Goal: Task Accomplishment & Management: Manage account settings

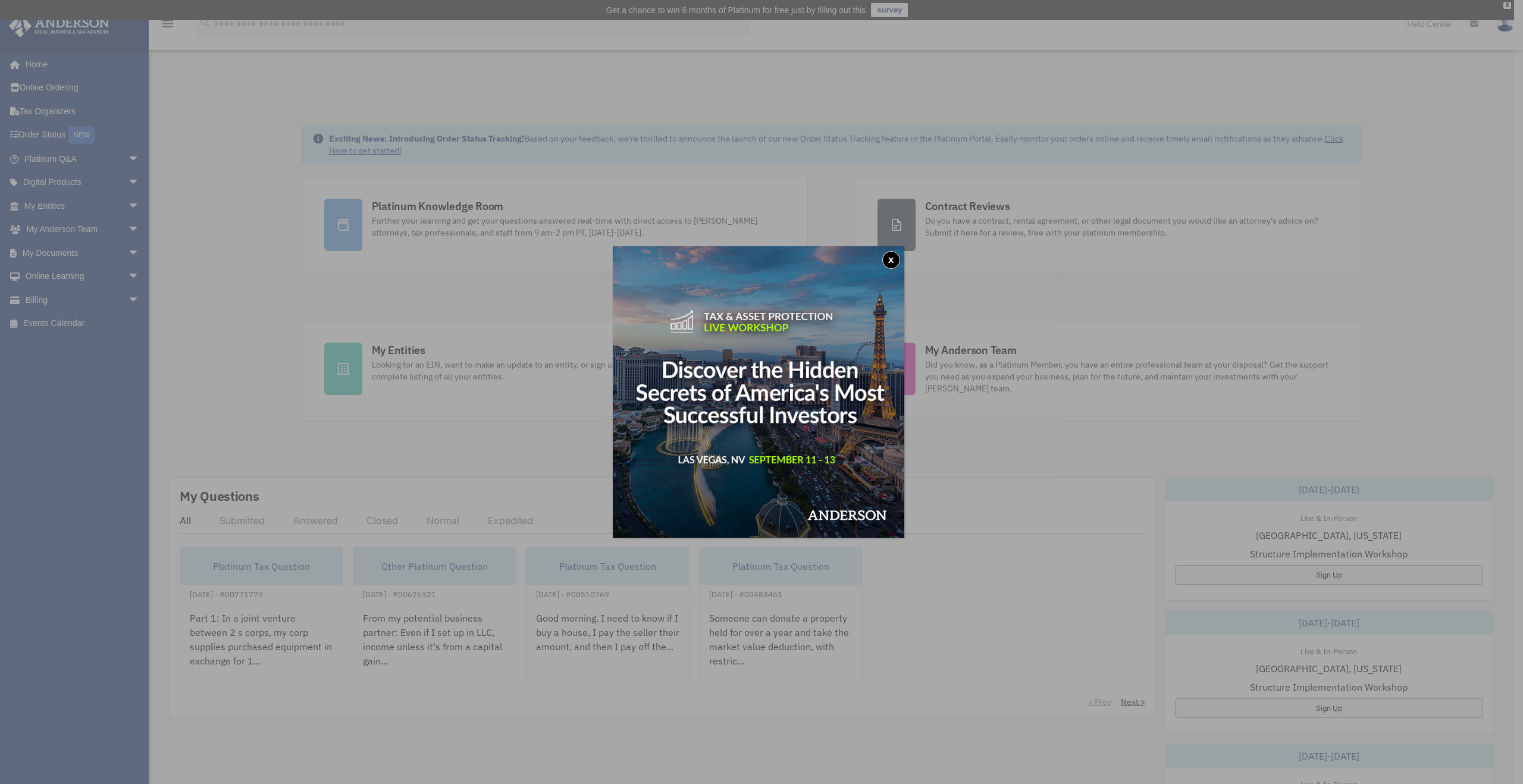
click at [896, 260] on button "x" at bounding box center [891, 260] width 18 height 18
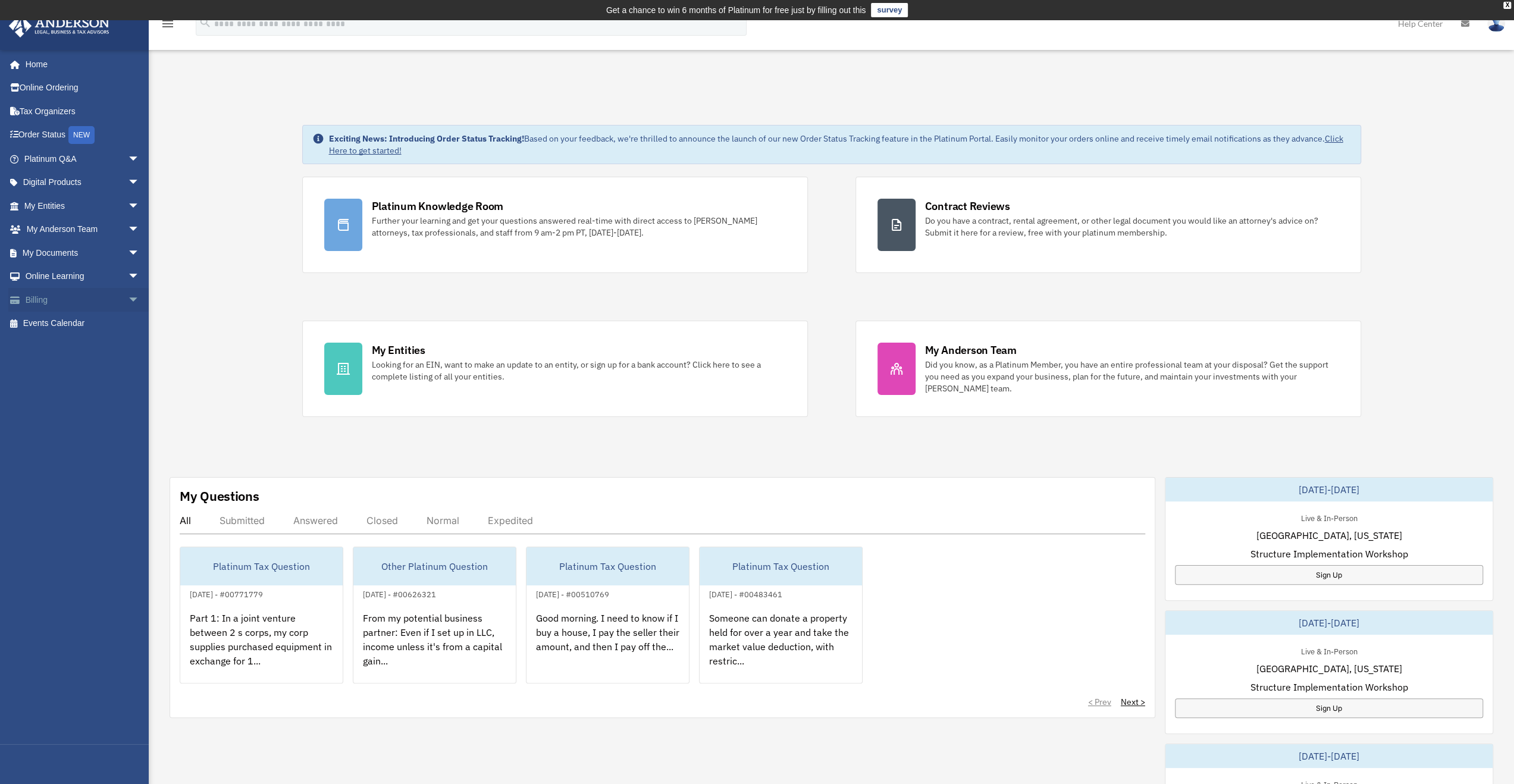
click at [112, 299] on link "Billing arrow_drop_down" at bounding box center [83, 299] width 149 height 24
click at [128, 300] on span "arrow_drop_down" at bounding box center [140, 299] width 24 height 24
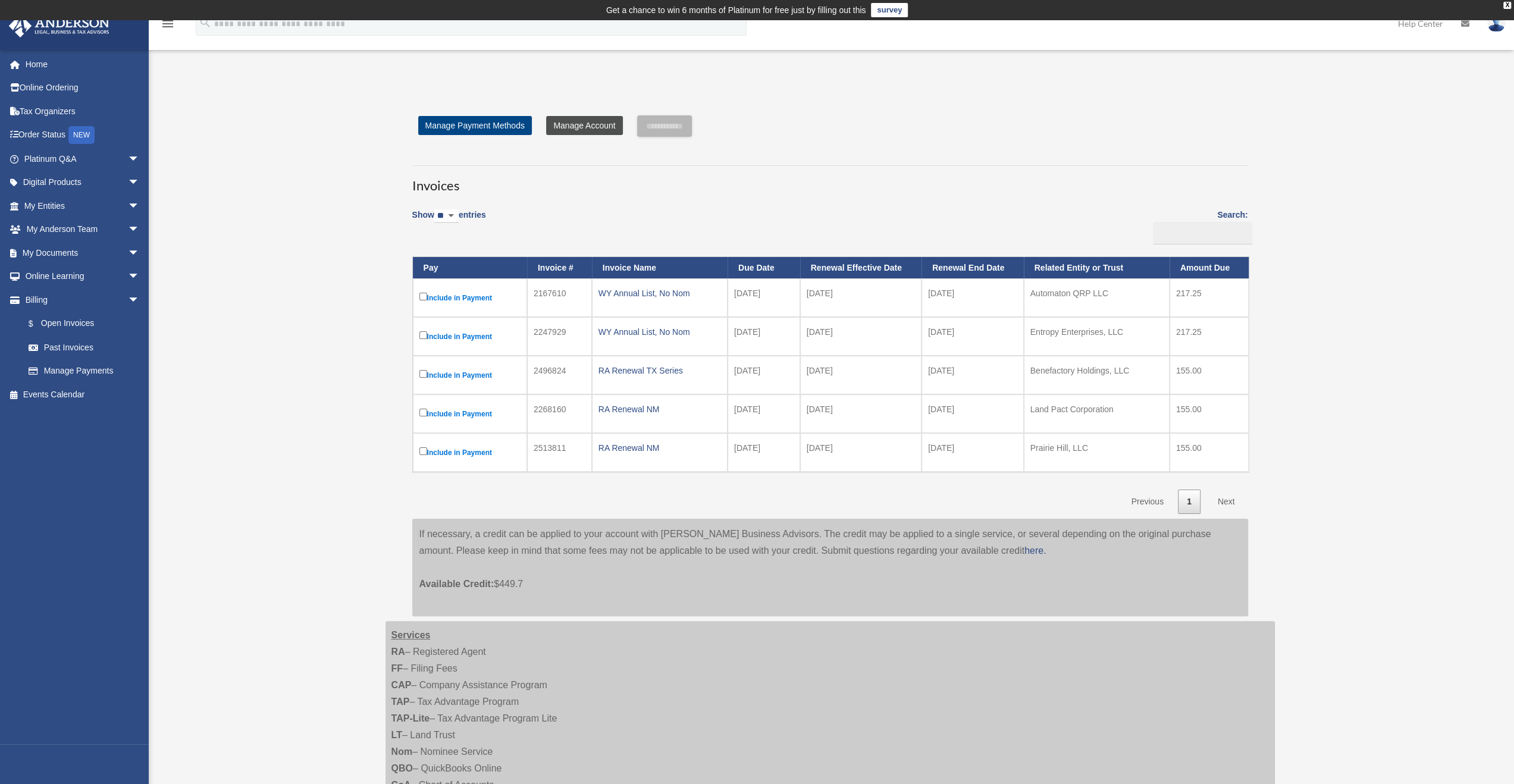
click at [593, 128] on link "Manage Account" at bounding box center [583, 125] width 76 height 19
